Goal: Task Accomplishment & Management: Manage account settings

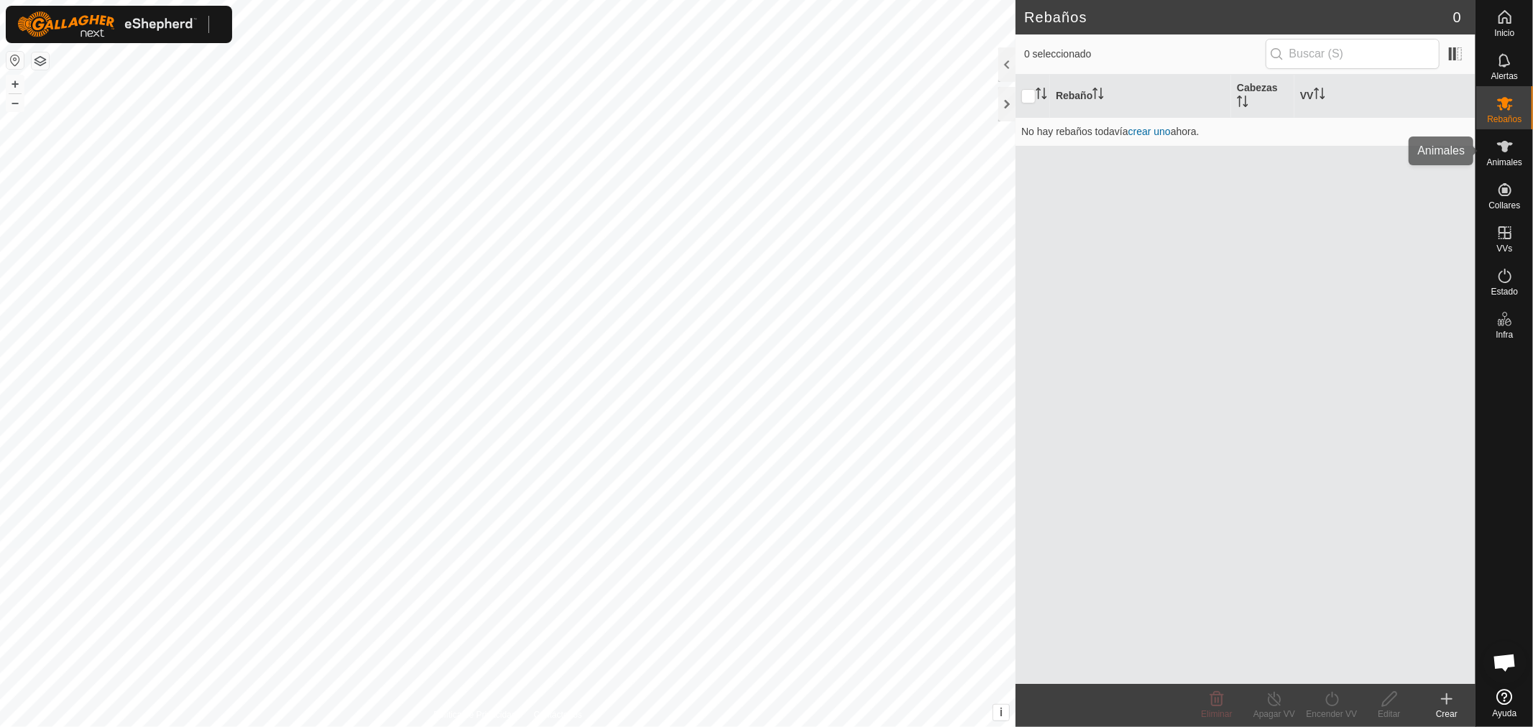
click at [1505, 145] on icon at bounding box center [1505, 146] width 16 height 11
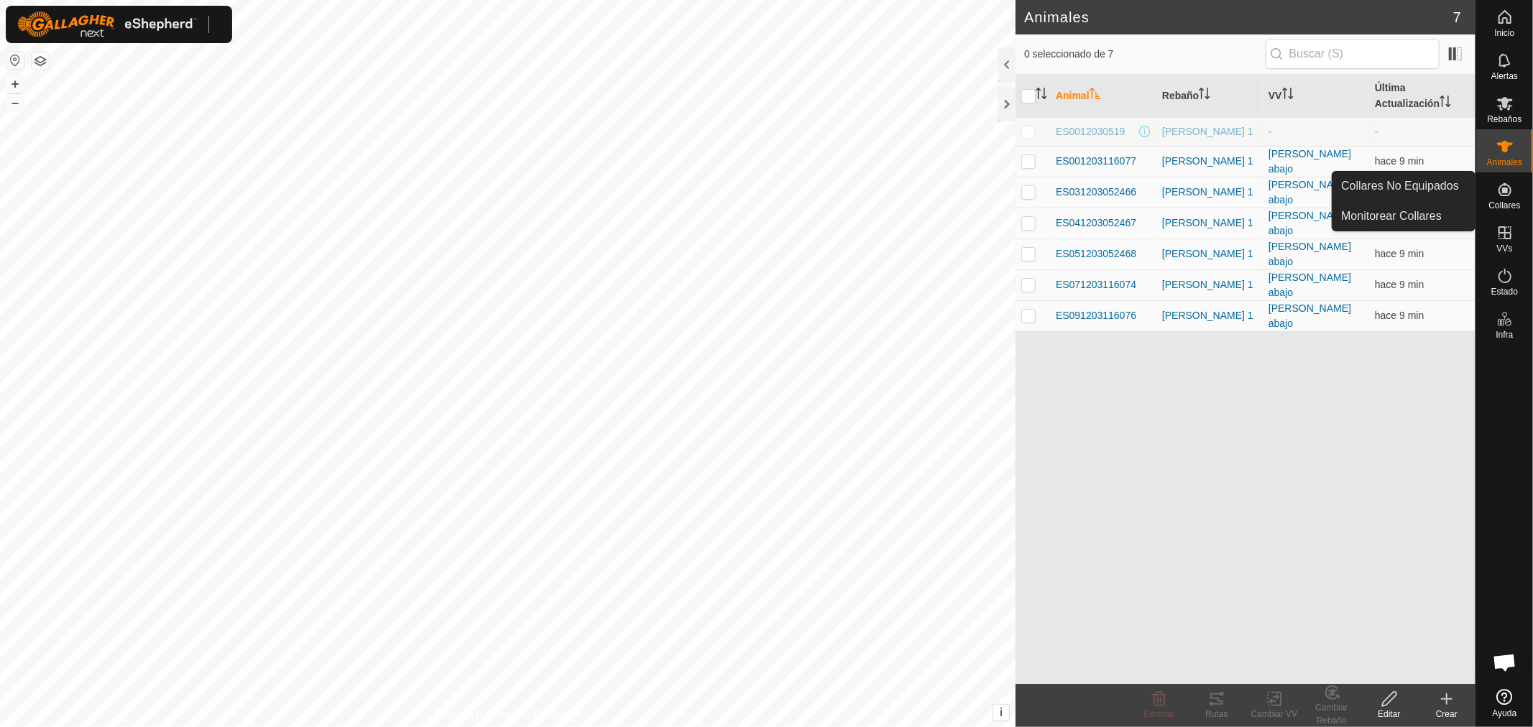
click at [1496, 196] on icon at bounding box center [1504, 189] width 17 height 17
click at [1398, 195] on link "Collares No Equipados" at bounding box center [1403, 186] width 142 height 29
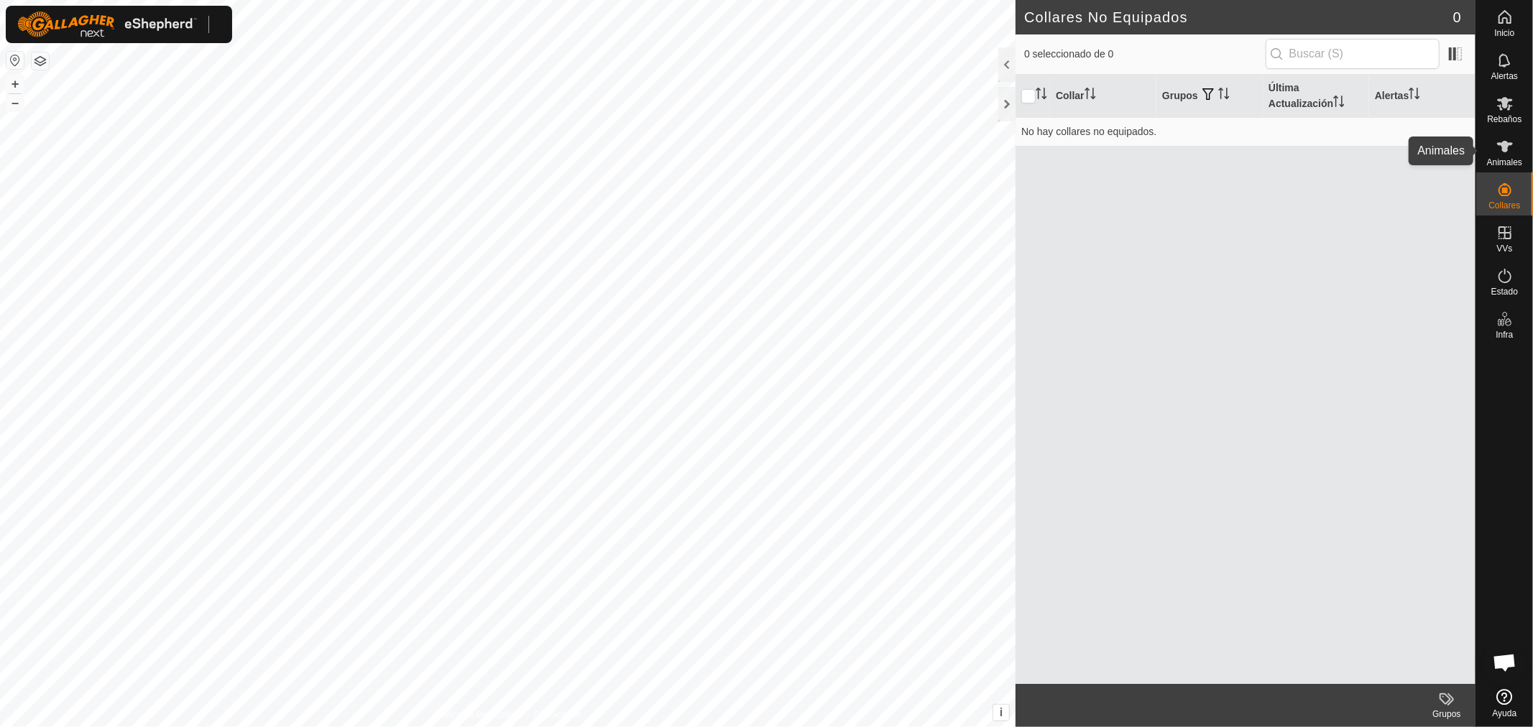
click at [1490, 163] on span "Animales" at bounding box center [1504, 162] width 35 height 9
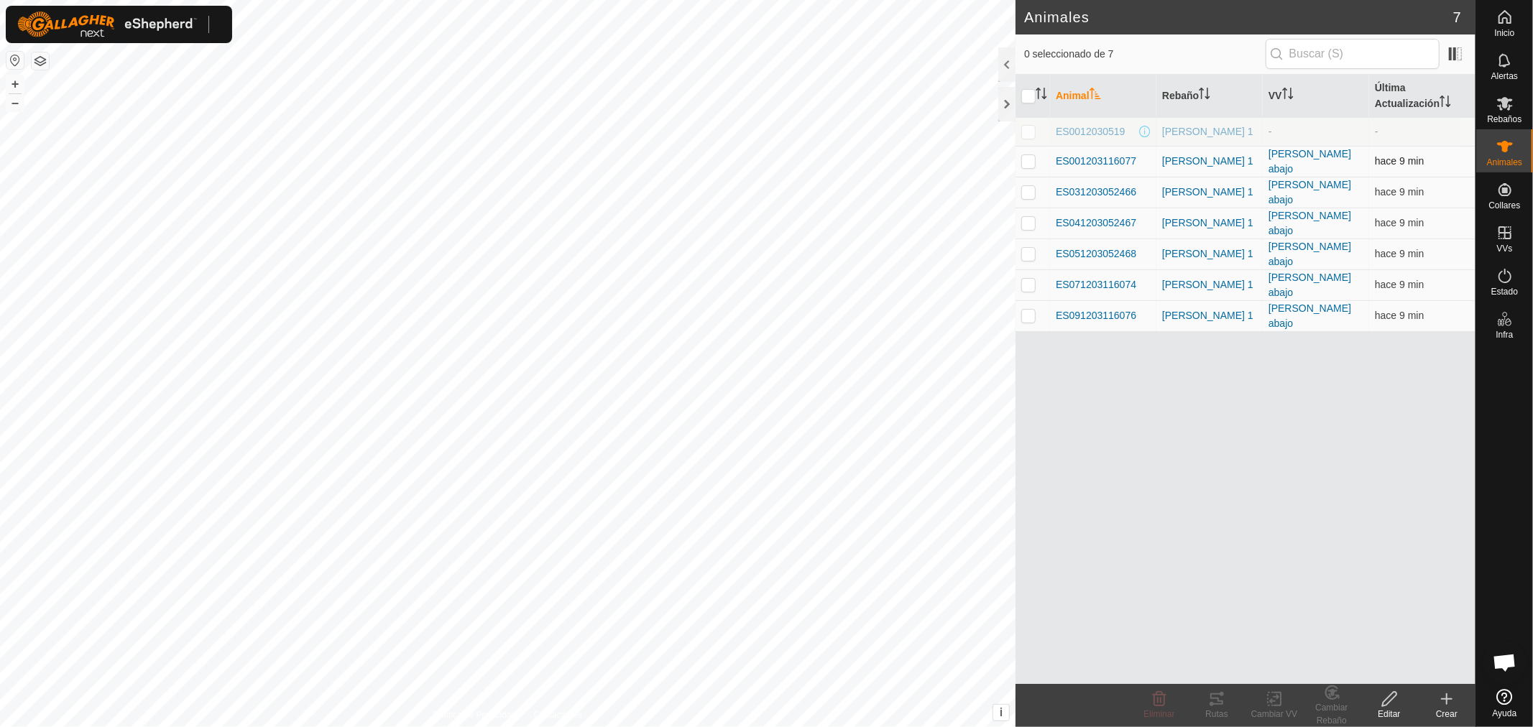
click at [1029, 158] on p-checkbox at bounding box center [1028, 160] width 14 height 11
checkbox input "true"
click at [1029, 135] on p-checkbox at bounding box center [1028, 131] width 14 height 11
checkbox input "true"
click at [1026, 152] on td at bounding box center [1032, 161] width 34 height 31
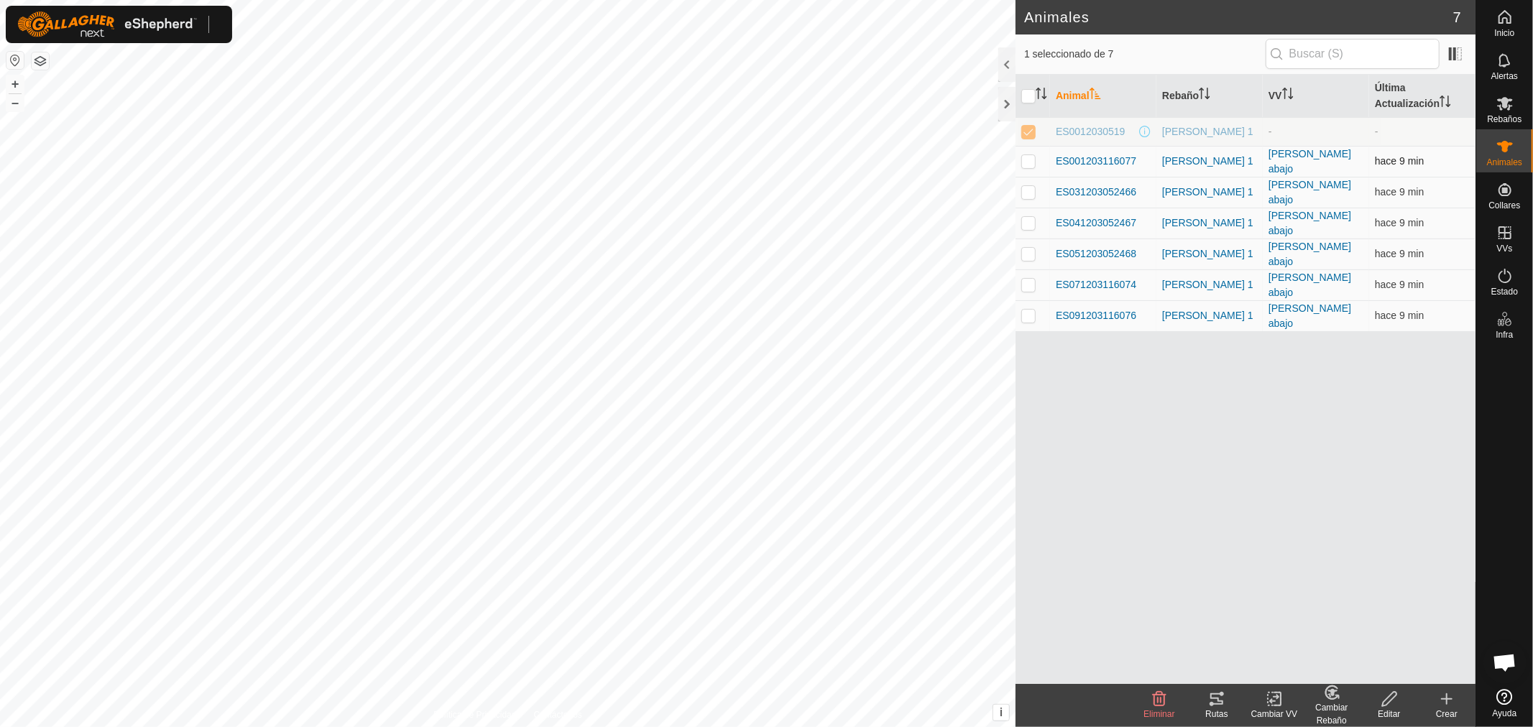
click at [1026, 147] on td at bounding box center [1032, 161] width 34 height 31
checkbox input "true"
click at [1019, 135] on td at bounding box center [1032, 131] width 34 height 29
checkbox input "false"
